Goal: Navigation & Orientation: Understand site structure

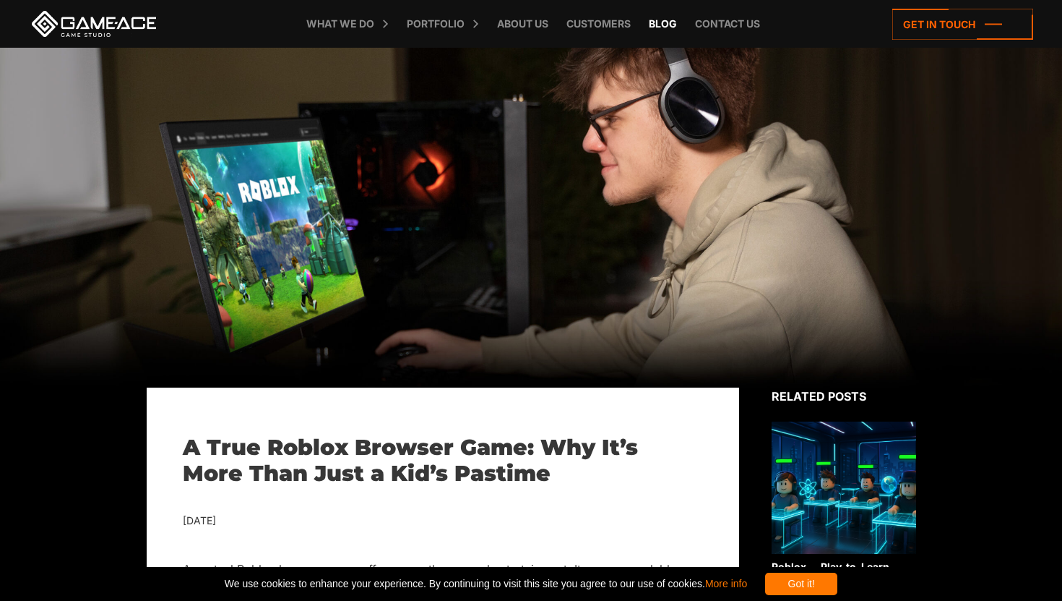
click at [663, 24] on link "Blog" at bounding box center [663, 24] width 43 height 48
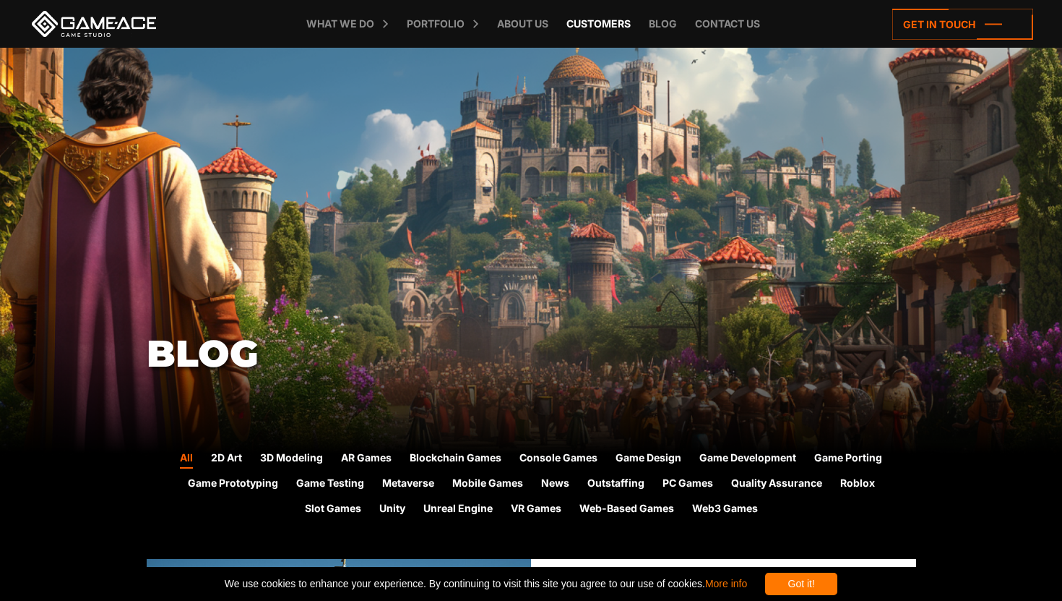
click at [594, 15] on link "Customers" at bounding box center [598, 24] width 79 height 48
click at [531, 24] on link "About Us" at bounding box center [523, 24] width 66 height 48
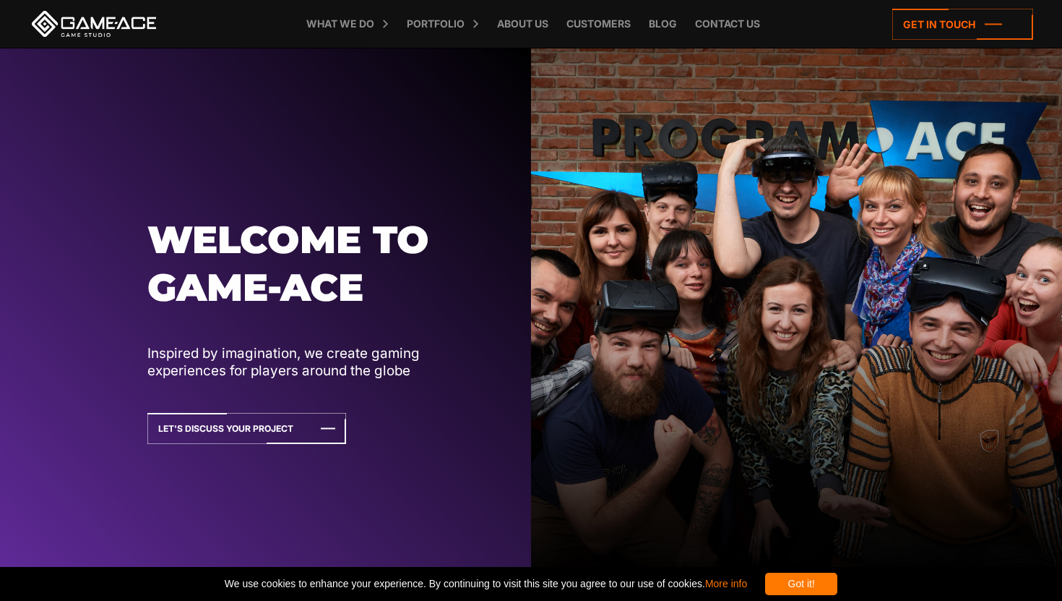
click at [638, 25] on li "Blog" at bounding box center [656, 24] width 43 height 48
